Goal: Complete application form

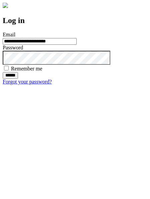
type input "**********"
click at [18, 79] on input "******" at bounding box center [10, 75] width 15 height 7
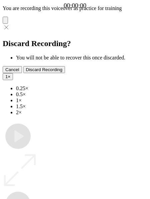
type input "**********"
